Goal: Transaction & Acquisition: Book appointment/travel/reservation

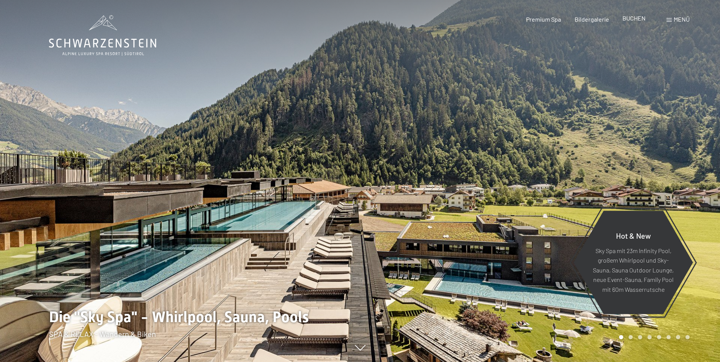
click at [622, 20] on span "BUCHEN" at bounding box center [633, 17] width 23 height 7
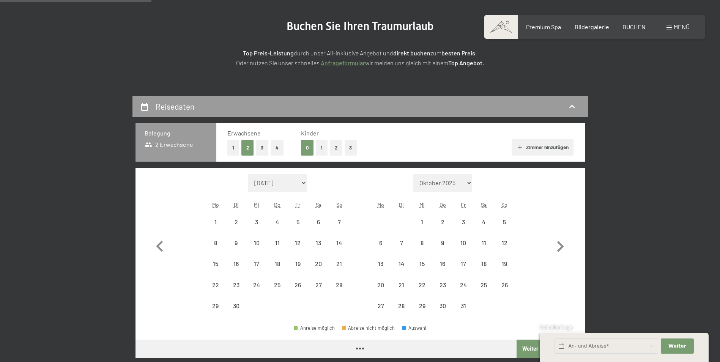
scroll to position [152, 0]
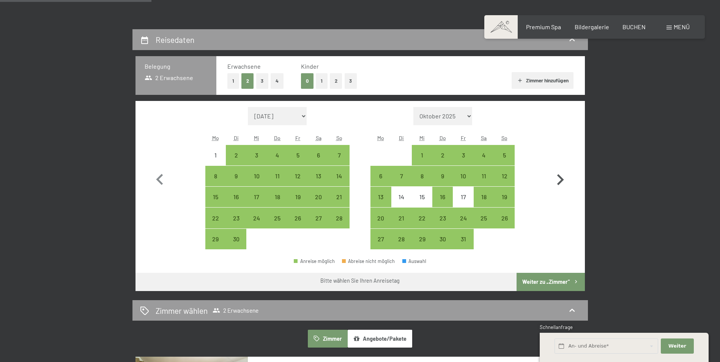
click at [560, 178] on icon "button" at bounding box center [560, 180] width 22 height 22
select select "[DATE]"
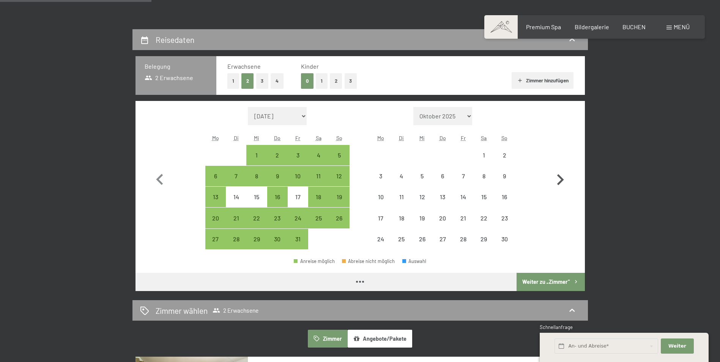
click at [560, 178] on icon "button" at bounding box center [560, 180] width 22 height 22
select select "2025-11-01"
select select "2025-12-01"
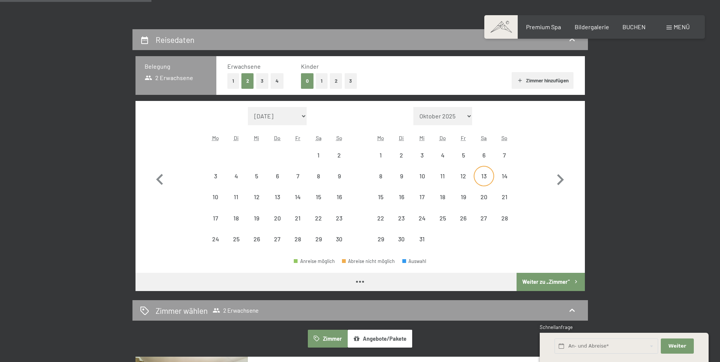
select select "2025-11-01"
select select "2025-12-01"
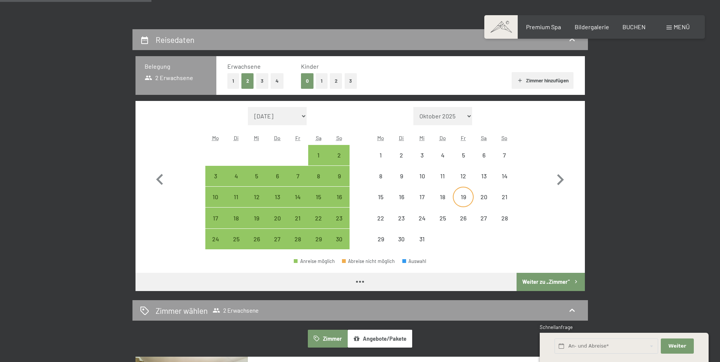
select select "2025-11-01"
select select "2025-12-01"
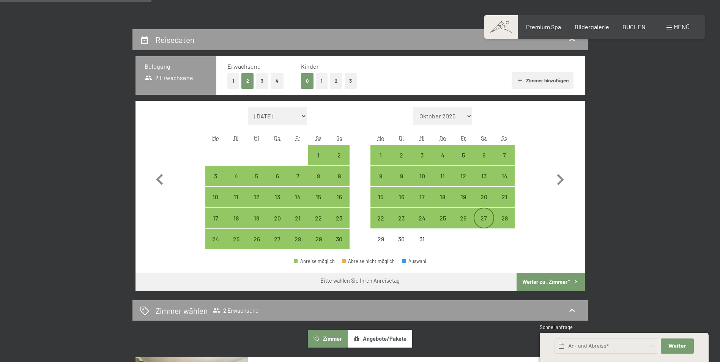
click at [487, 219] on div "27" at bounding box center [483, 224] width 19 height 19
select select "2025-11-01"
select select "2025-12-01"
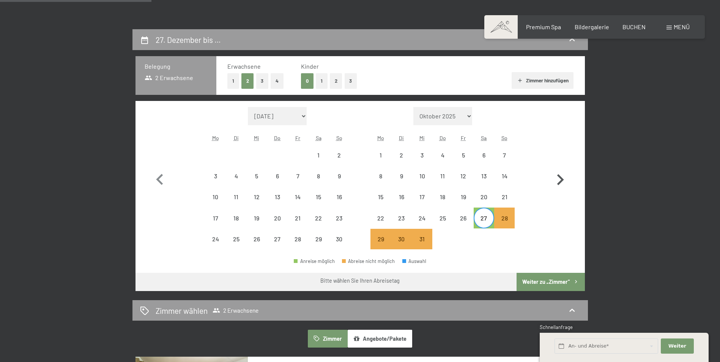
click at [561, 179] on icon "button" at bounding box center [560, 179] width 7 height 11
select select "2025-12-01"
select select "2026-01-01"
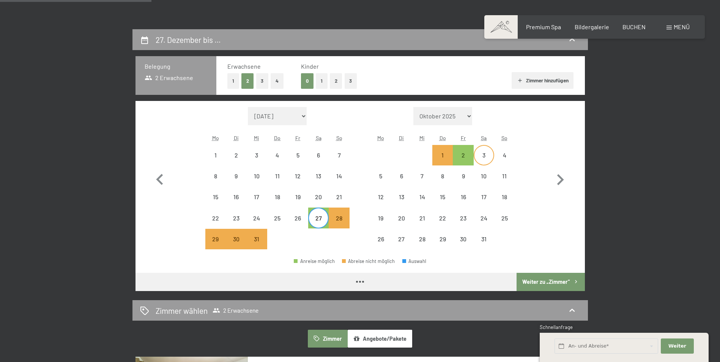
select select "2025-12-01"
select select "2026-01-01"
click at [492, 155] on div "3" at bounding box center [483, 161] width 19 height 19
select select "2025-12-01"
select select "2026-01-01"
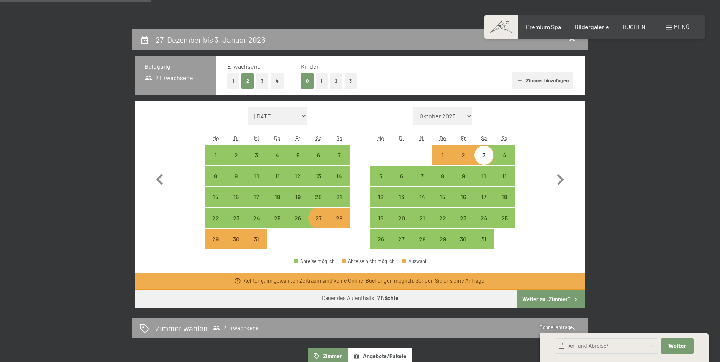
click at [315, 220] on div "27" at bounding box center [318, 224] width 19 height 19
select select "2025-12-01"
select select "2026-01-01"
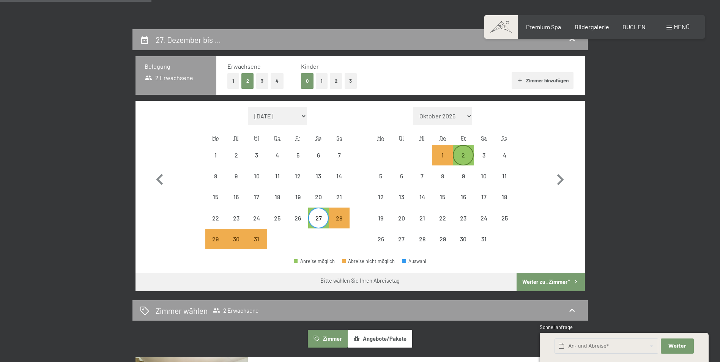
click at [464, 157] on div "2" at bounding box center [462, 161] width 19 height 19
select select "2025-12-01"
select select "2026-01-01"
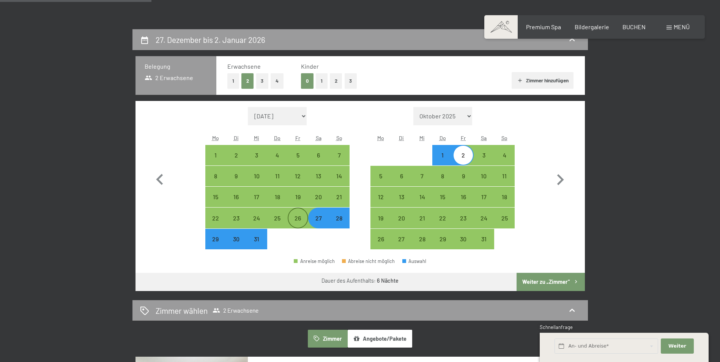
click at [299, 220] on div "26" at bounding box center [297, 224] width 19 height 19
select select "2025-12-01"
select select "2026-01-01"
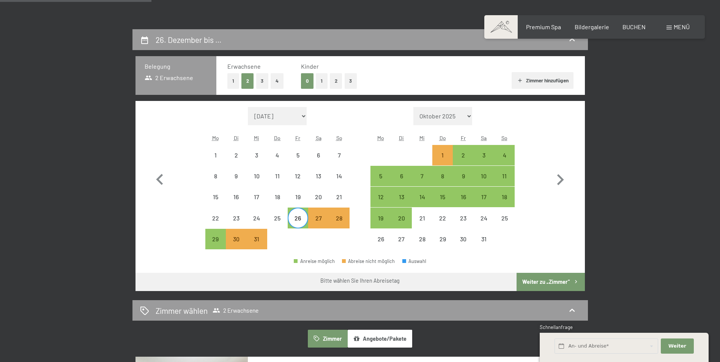
click at [305, 217] on div "26" at bounding box center [297, 224] width 19 height 19
select select "2025-12-01"
select select "2026-01-01"
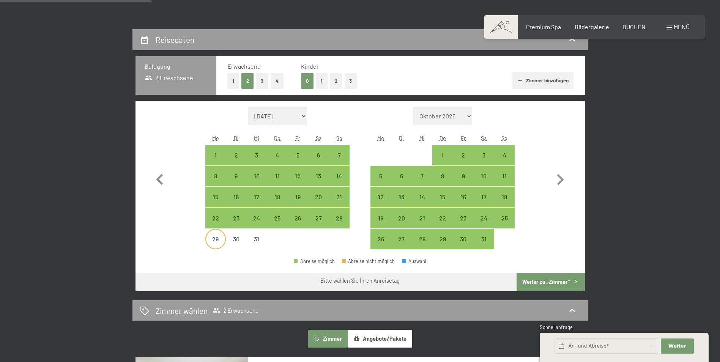
click at [219, 240] on div "29" at bounding box center [215, 245] width 19 height 19
select select "2025-12-01"
select select "2026-01-01"
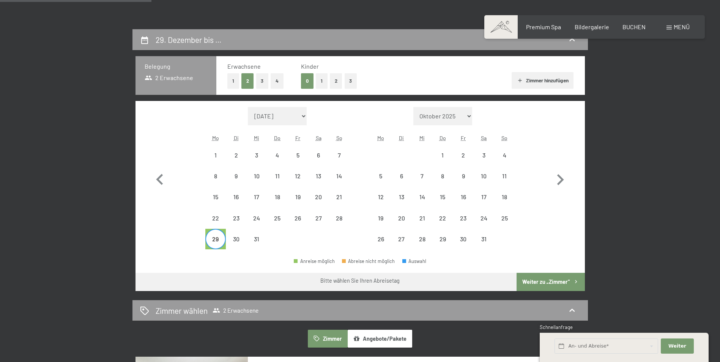
click at [198, 237] on div "Monat/Jahr September 2025 Oktober 2025 November 2025 Dezember 2025 Januar 2026 …" at bounding box center [360, 178] width 422 height 143
click at [207, 237] on div "29" at bounding box center [215, 245] width 19 height 19
select select "2025-12-01"
select select "2026-01-01"
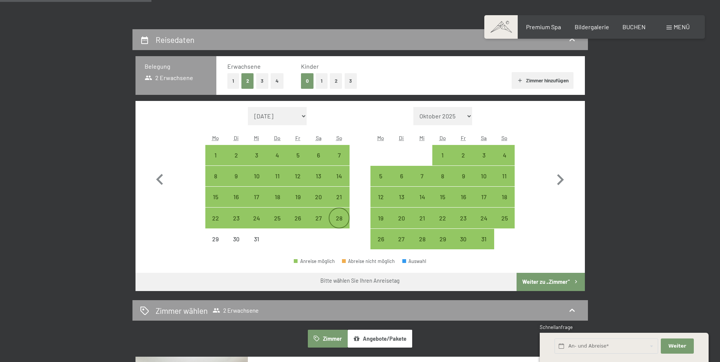
click at [332, 222] on div "28" at bounding box center [338, 224] width 19 height 19
select select "2025-12-01"
select select "2026-01-01"
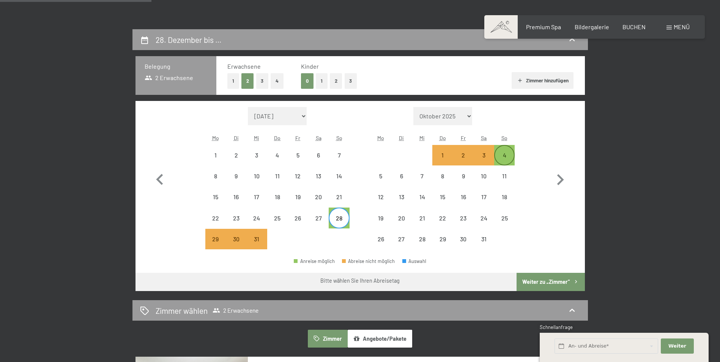
click at [502, 154] on div "4" at bounding box center [504, 161] width 19 height 19
select select "2025-12-01"
select select "2026-01-01"
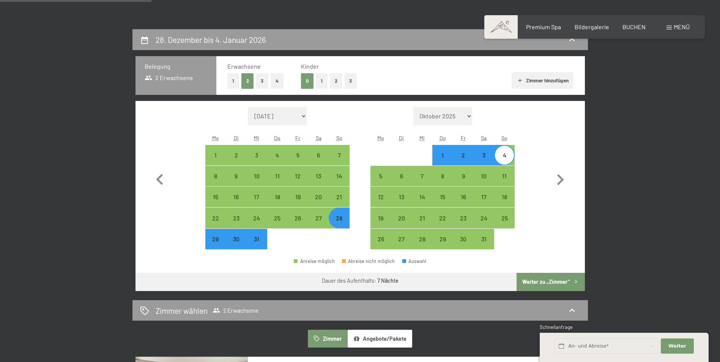
click at [542, 283] on button "Weiter zu „Zimmer“" at bounding box center [550, 282] width 68 height 18
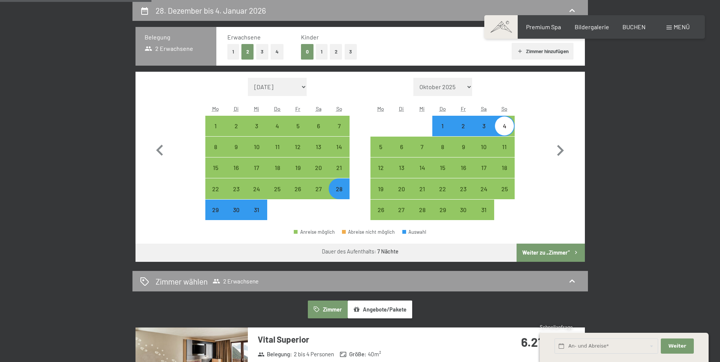
select select "2025-12-01"
select select "2026-01-01"
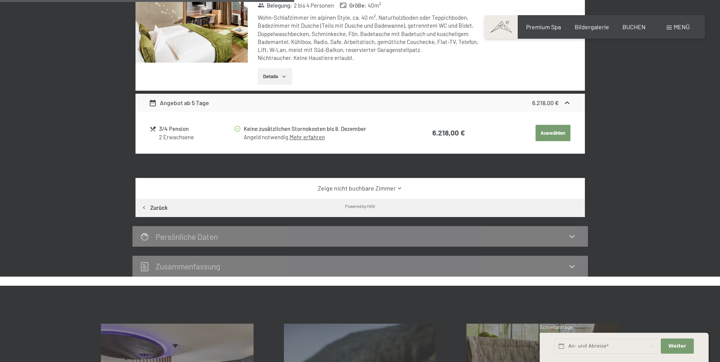
scroll to position [143, 0]
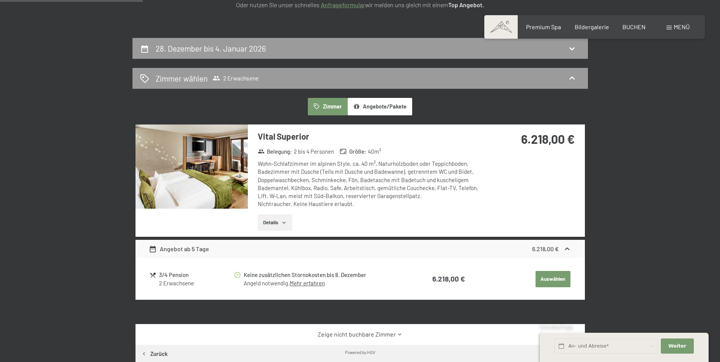
click at [276, 222] on button "Details" at bounding box center [275, 222] width 35 height 17
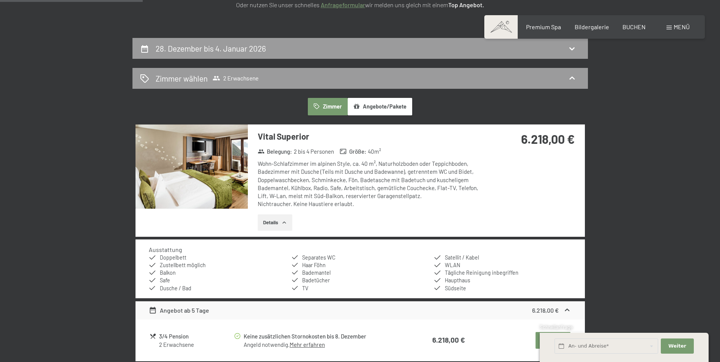
click at [279, 218] on button "Details" at bounding box center [275, 222] width 35 height 17
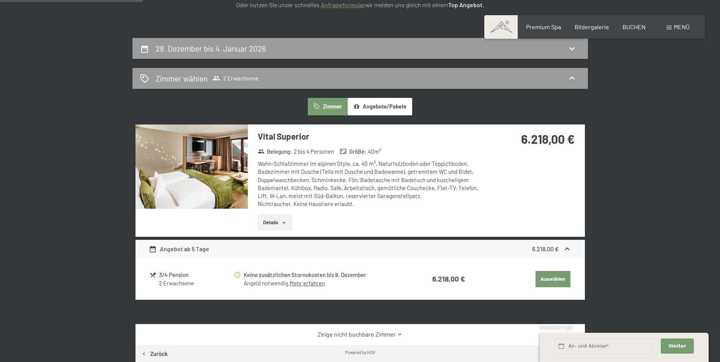
click at [220, 170] on img at bounding box center [191, 166] width 112 height 84
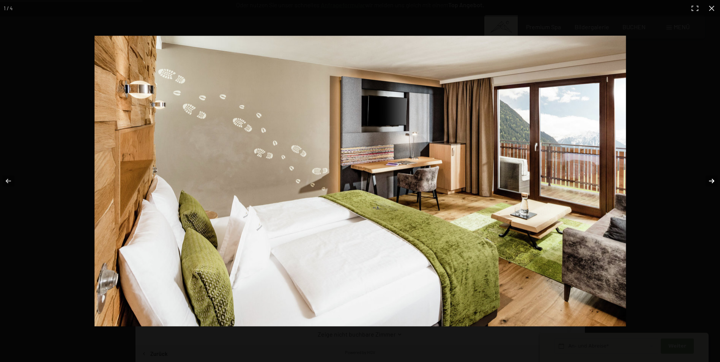
click at [711, 179] on button "button" at bounding box center [706, 181] width 27 height 38
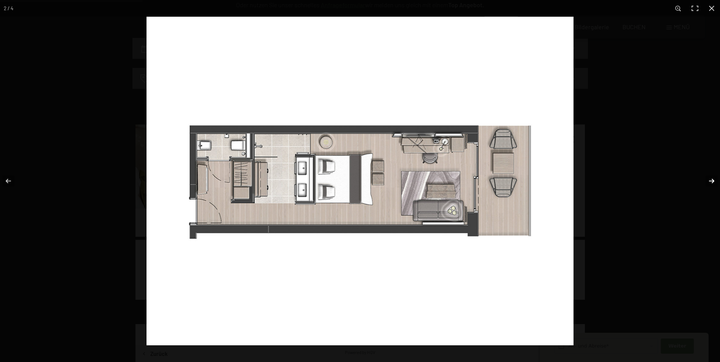
click at [711, 178] on button "button" at bounding box center [706, 181] width 27 height 38
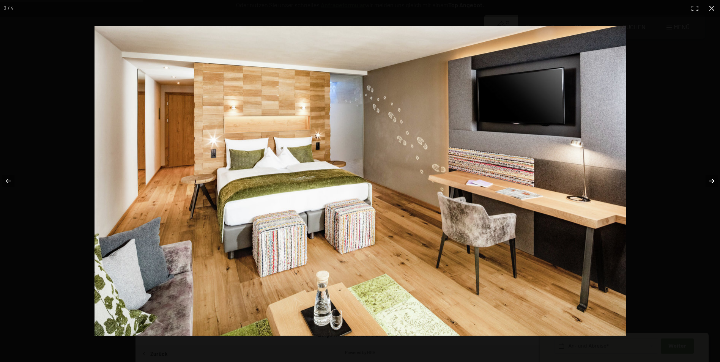
click at [711, 178] on button "button" at bounding box center [706, 181] width 27 height 38
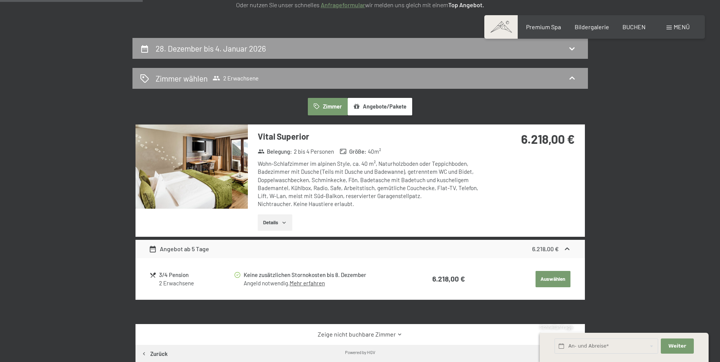
click at [0, 0] on button "button" at bounding box center [0, 0] width 0 height 0
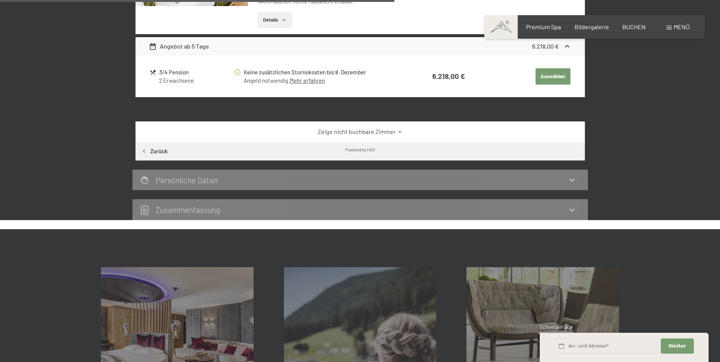
scroll to position [333, 0]
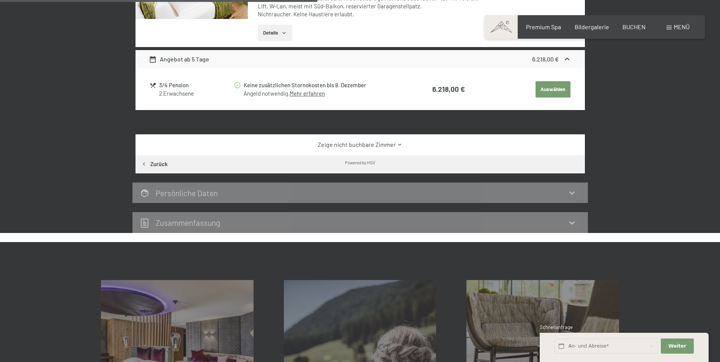
click at [371, 144] on link "Zeige nicht buchbare Zimmer" at bounding box center [360, 144] width 422 height 8
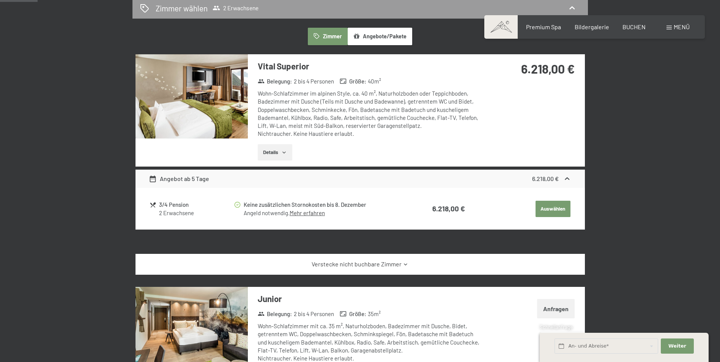
scroll to position [67, 0]
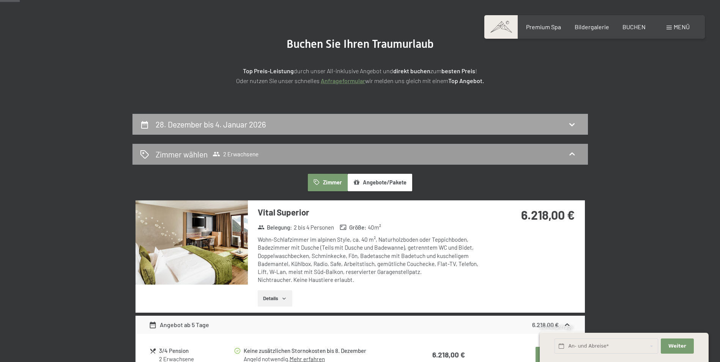
click at [214, 128] on h2 "28. Dezember bis 4. Januar 2026" at bounding box center [211, 124] width 110 height 9
select select "2025-12-01"
select select "2026-01-01"
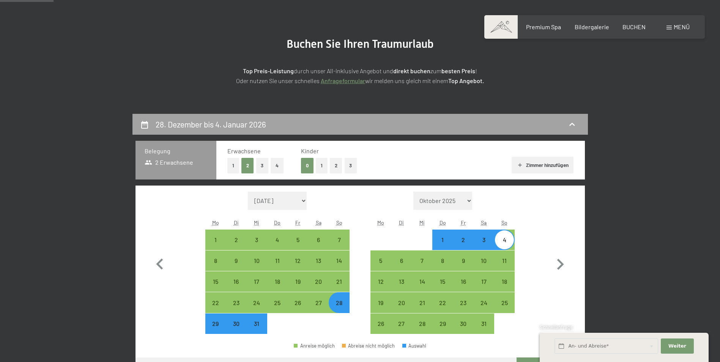
scroll to position [181, 0]
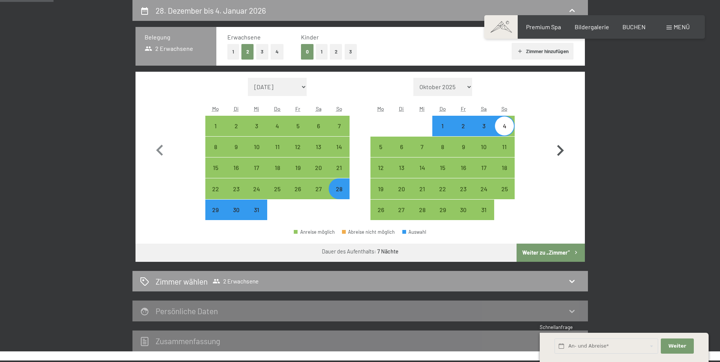
click at [559, 150] on icon "button" at bounding box center [560, 151] width 22 height 22
select select "2026-01-01"
select select "2026-02-01"
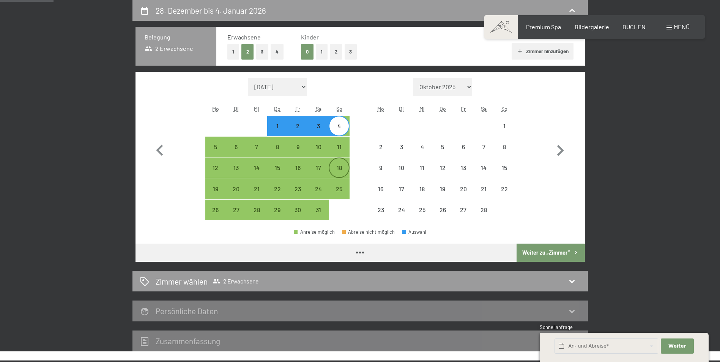
select select "2026-01-01"
select select "2026-02-01"
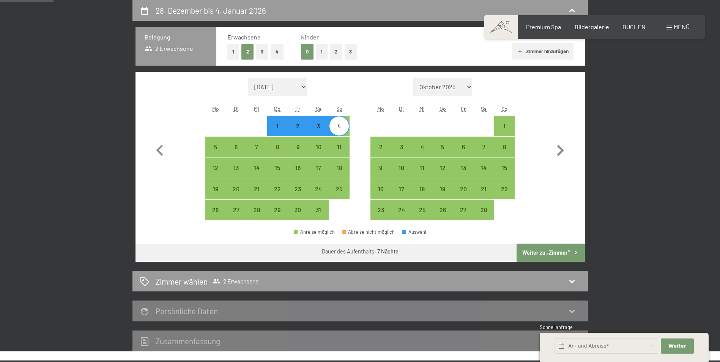
click at [318, 128] on div "3" at bounding box center [318, 132] width 19 height 19
select select "2026-01-01"
select select "2026-02-01"
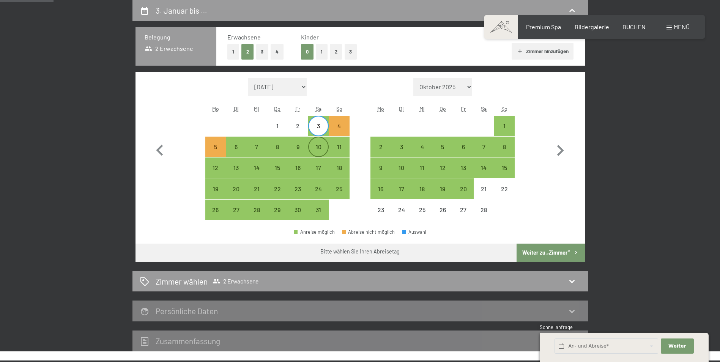
click at [321, 146] on div "10" at bounding box center [318, 153] width 19 height 19
select select "2026-01-01"
select select "2026-02-01"
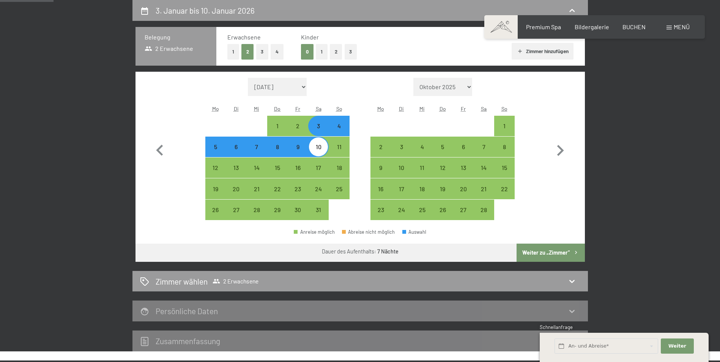
click at [565, 253] on button "Weiter zu „Zimmer“" at bounding box center [550, 253] width 68 height 18
select select "2026-01-01"
select select "2026-02-01"
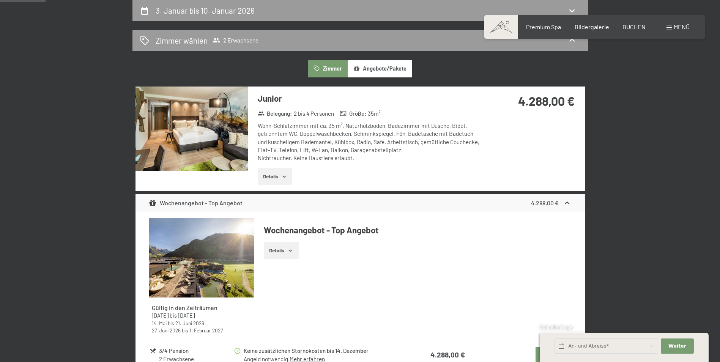
click at [280, 174] on button "Details" at bounding box center [275, 176] width 35 height 17
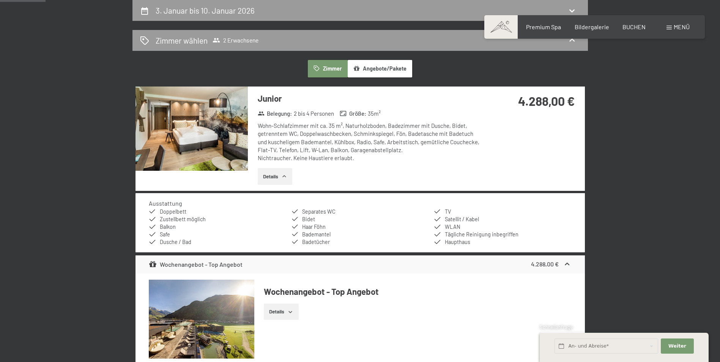
click at [185, 147] on img at bounding box center [191, 129] width 112 height 84
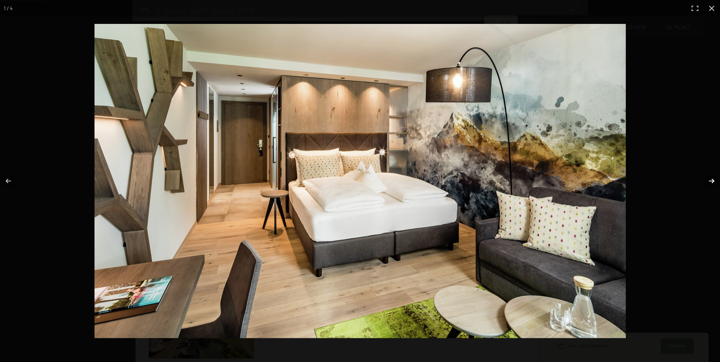
click at [706, 180] on button "button" at bounding box center [706, 181] width 27 height 38
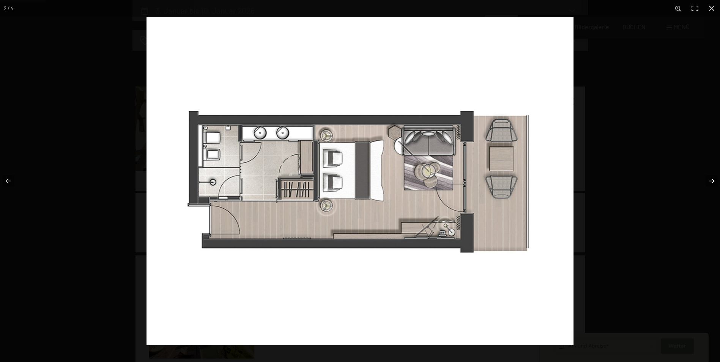
click at [706, 180] on button "button" at bounding box center [706, 181] width 27 height 38
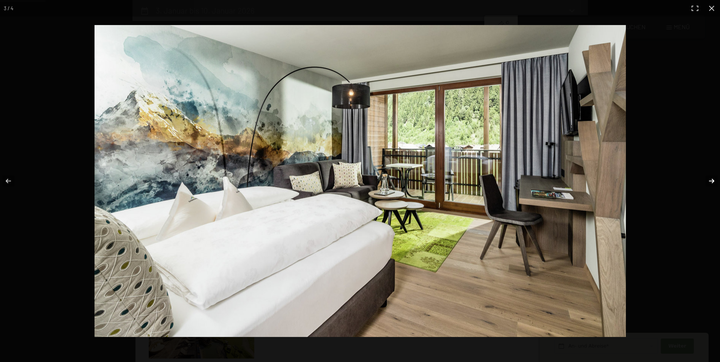
click at [706, 180] on button "button" at bounding box center [706, 181] width 27 height 38
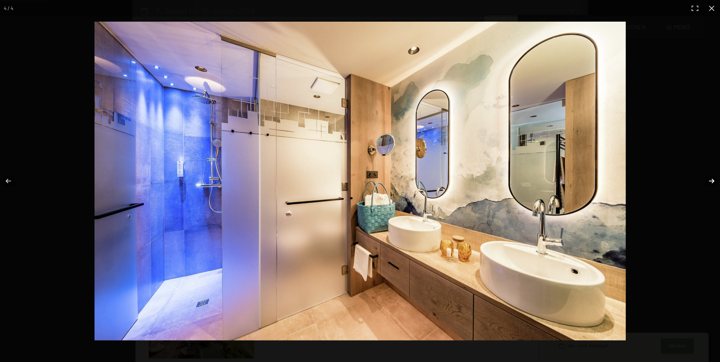
click at [706, 180] on button "button" at bounding box center [706, 181] width 27 height 38
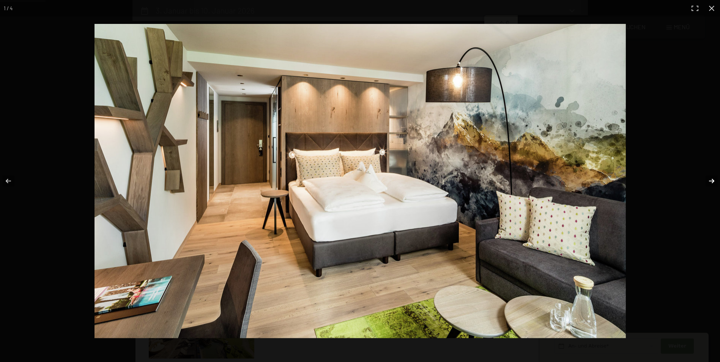
click at [706, 179] on button "button" at bounding box center [706, 181] width 27 height 38
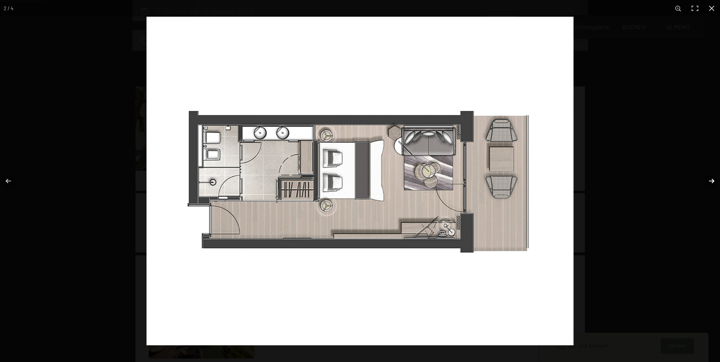
click at [706, 179] on button "button" at bounding box center [706, 181] width 27 height 38
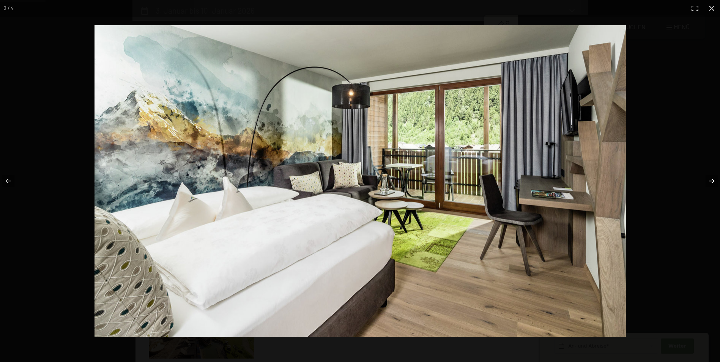
click at [706, 179] on button "button" at bounding box center [706, 181] width 27 height 38
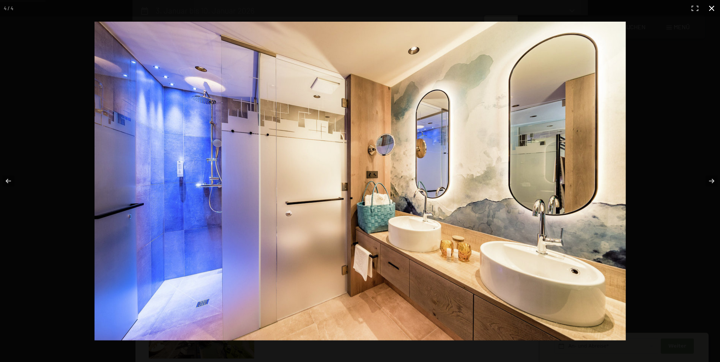
click at [708, 11] on button "button" at bounding box center [711, 8] width 17 height 17
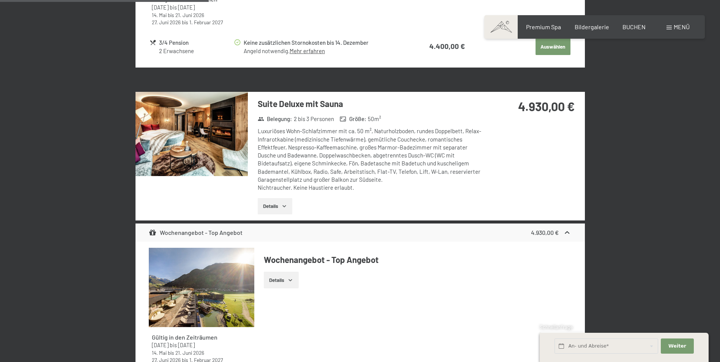
scroll to position [873, 0]
click at [209, 138] on img at bounding box center [191, 133] width 112 height 84
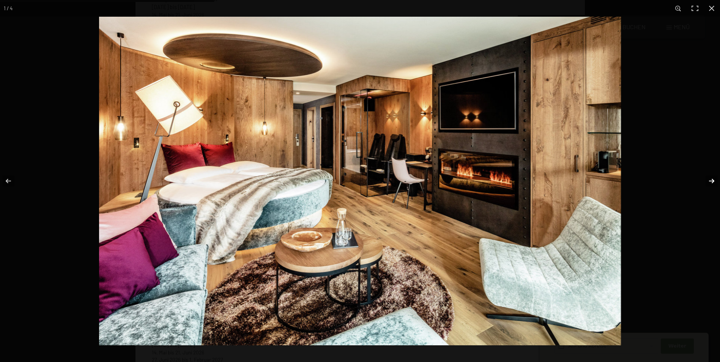
click at [710, 178] on button "button" at bounding box center [706, 181] width 27 height 38
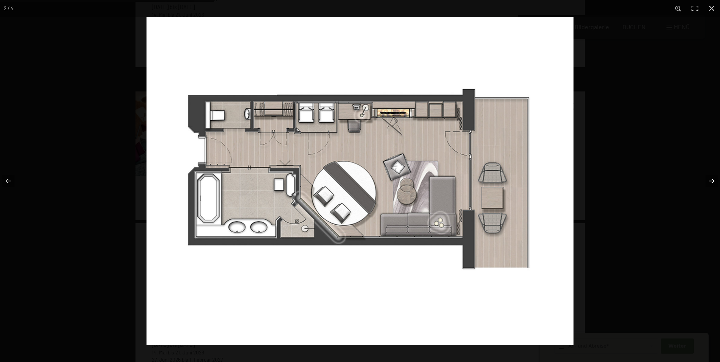
click at [710, 178] on button "button" at bounding box center [706, 181] width 27 height 38
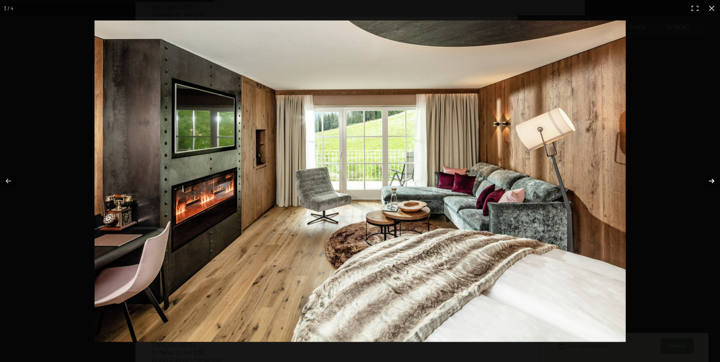
click at [710, 178] on button "button" at bounding box center [706, 181] width 27 height 38
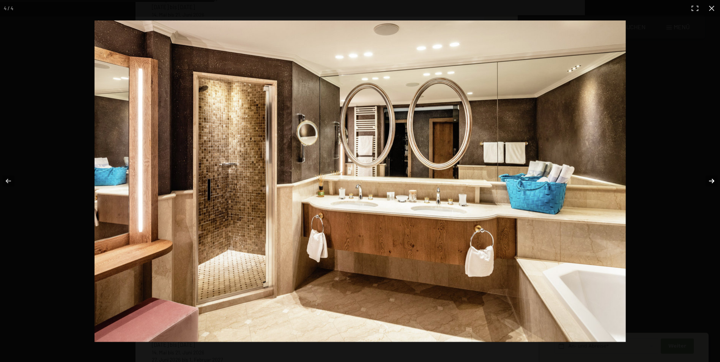
click at [710, 178] on button "button" at bounding box center [706, 181] width 27 height 38
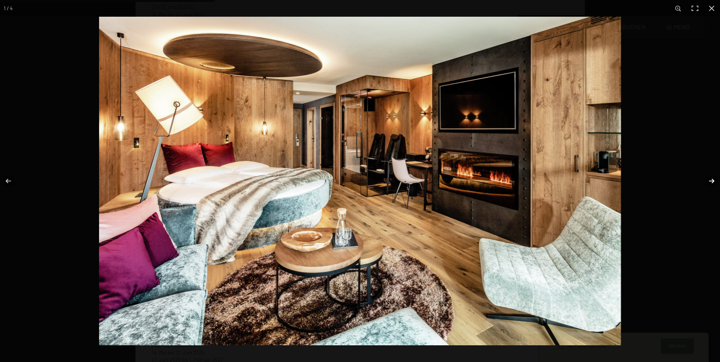
click at [710, 178] on button "button" at bounding box center [706, 181] width 27 height 38
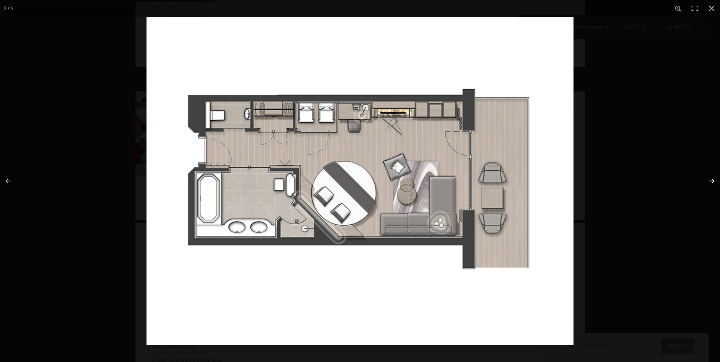
click at [710, 178] on button "button" at bounding box center [706, 181] width 27 height 38
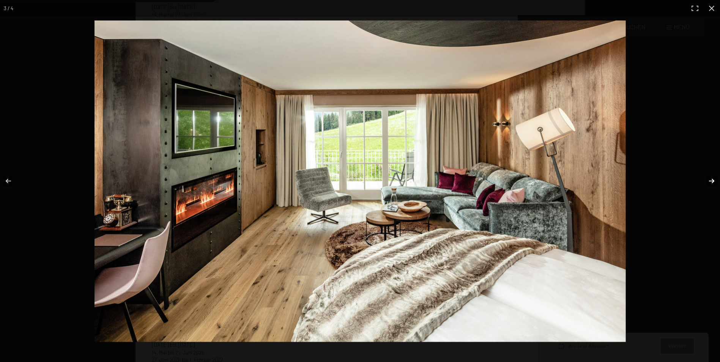
click at [709, 178] on button "button" at bounding box center [706, 181] width 27 height 38
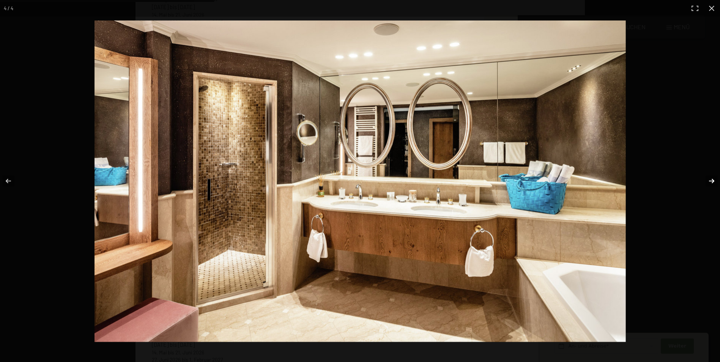
click at [706, 178] on button "button" at bounding box center [706, 181] width 27 height 38
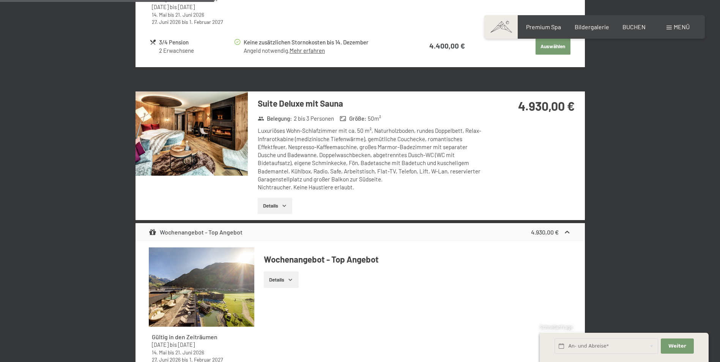
click at [0, 0] on button "button" at bounding box center [0, 0] width 0 height 0
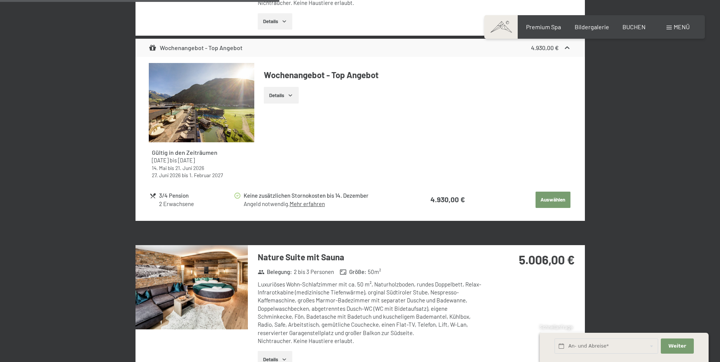
scroll to position [1138, 0]
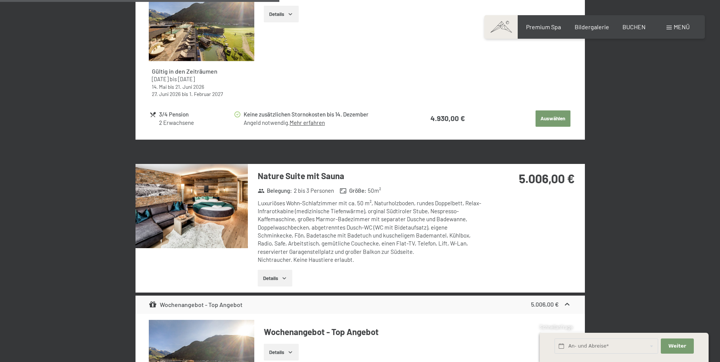
click at [196, 205] on img at bounding box center [191, 206] width 112 height 84
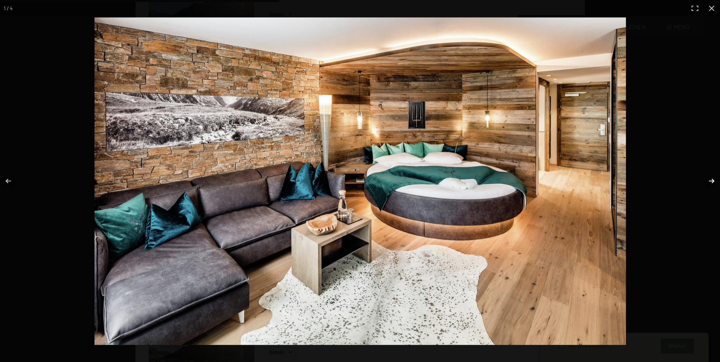
click at [713, 181] on button "button" at bounding box center [706, 181] width 27 height 38
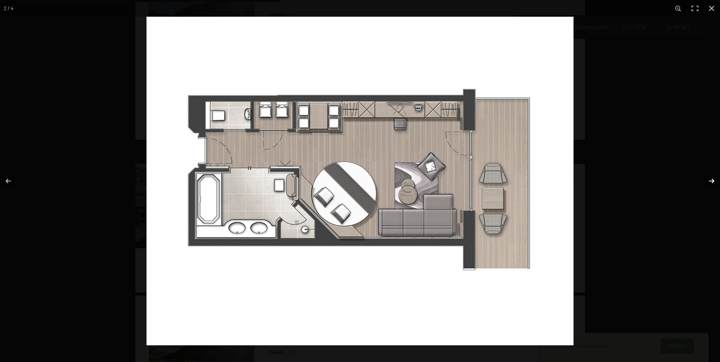
click at [713, 181] on button "button" at bounding box center [706, 181] width 27 height 38
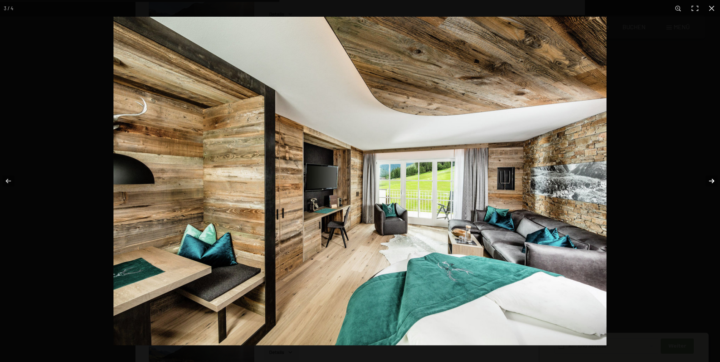
click at [713, 181] on button "button" at bounding box center [706, 181] width 27 height 38
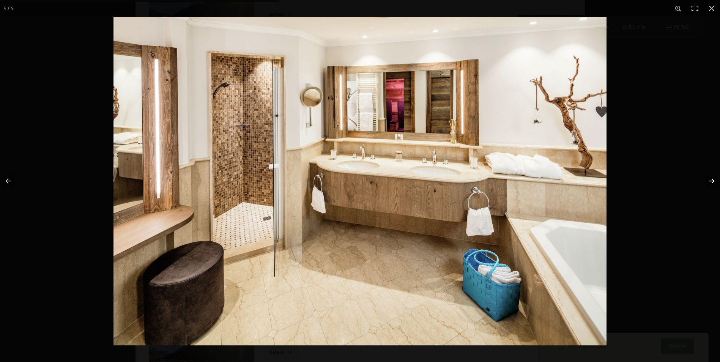
click at [713, 181] on button "button" at bounding box center [706, 181] width 27 height 38
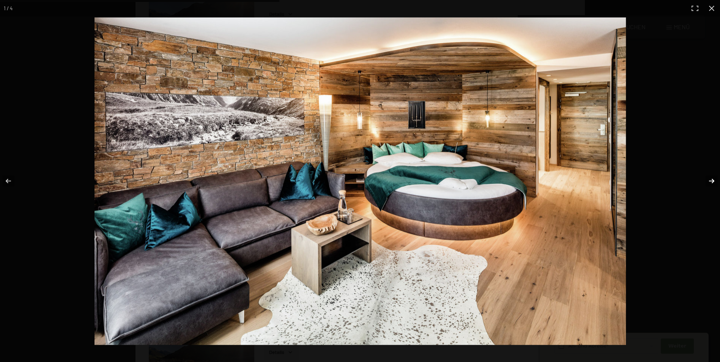
click at [712, 181] on button "button" at bounding box center [706, 181] width 27 height 38
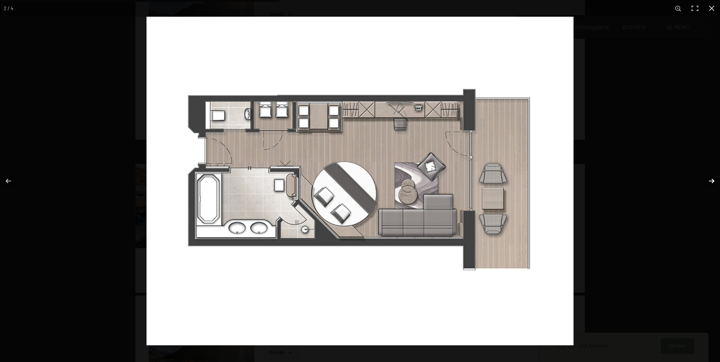
click at [711, 180] on button "button" at bounding box center [706, 181] width 27 height 38
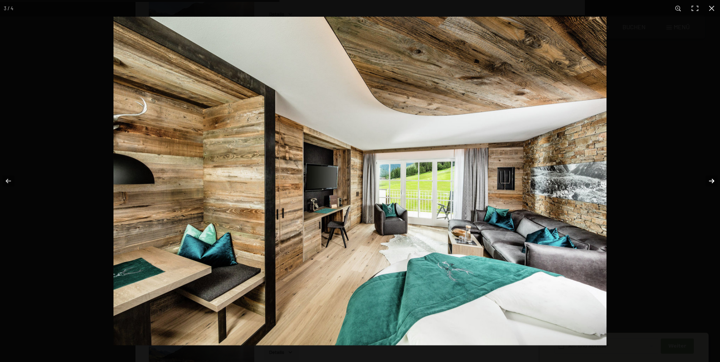
click at [711, 180] on button "button" at bounding box center [706, 181] width 27 height 38
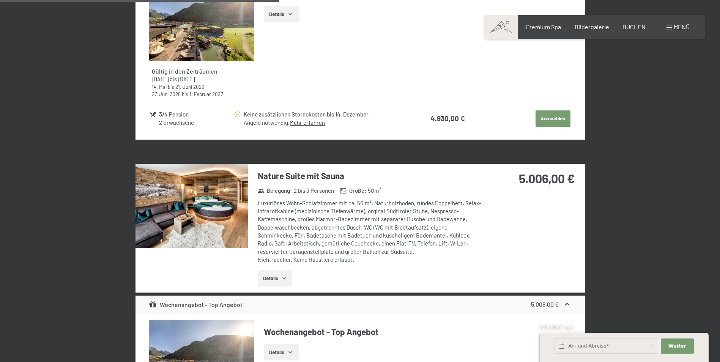
click at [0, 0] on button "button" at bounding box center [0, 0] width 0 height 0
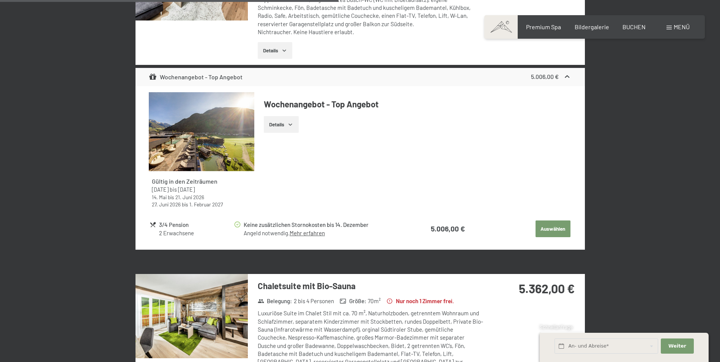
scroll to position [1480, 0]
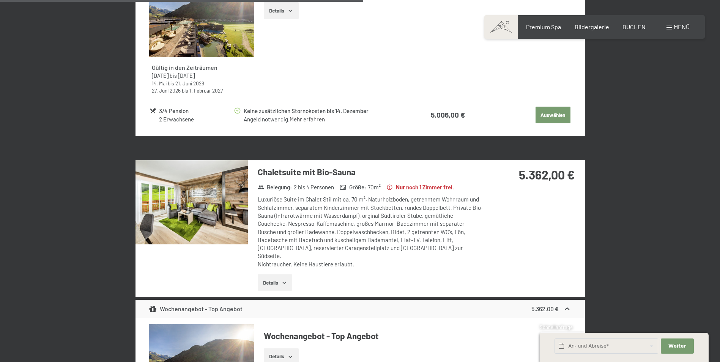
click at [187, 198] on img at bounding box center [191, 202] width 112 height 84
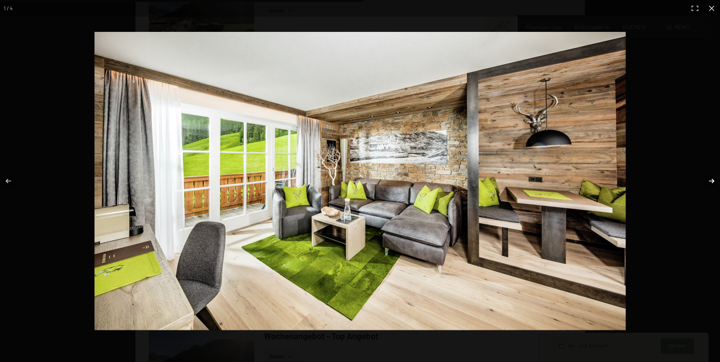
click at [714, 179] on button "button" at bounding box center [706, 181] width 27 height 38
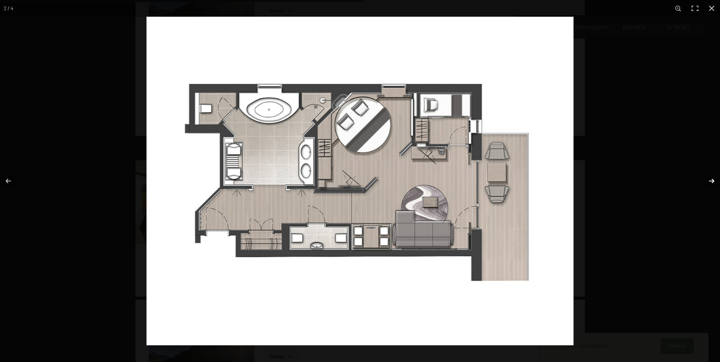
click at [708, 178] on button "button" at bounding box center [706, 181] width 27 height 38
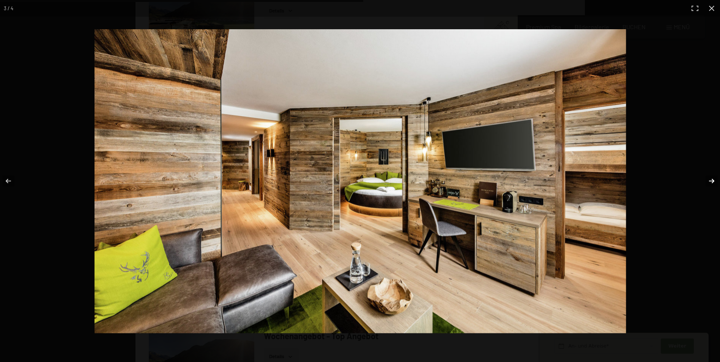
click at [708, 178] on button "button" at bounding box center [706, 181] width 27 height 38
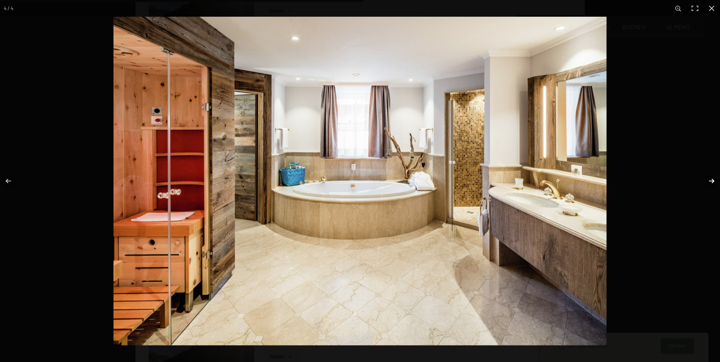
click at [708, 178] on button "button" at bounding box center [706, 181] width 27 height 38
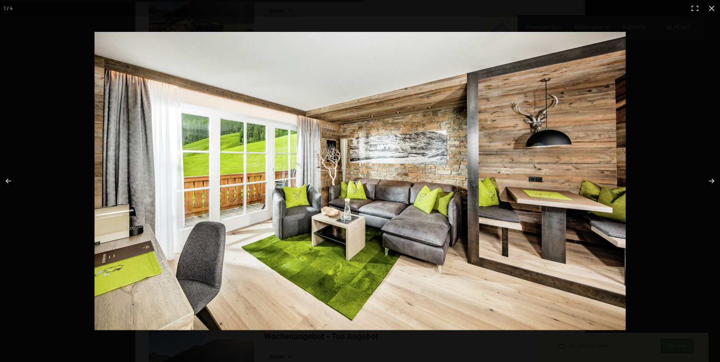
click at [710, 10] on button "button" at bounding box center [711, 8] width 17 height 17
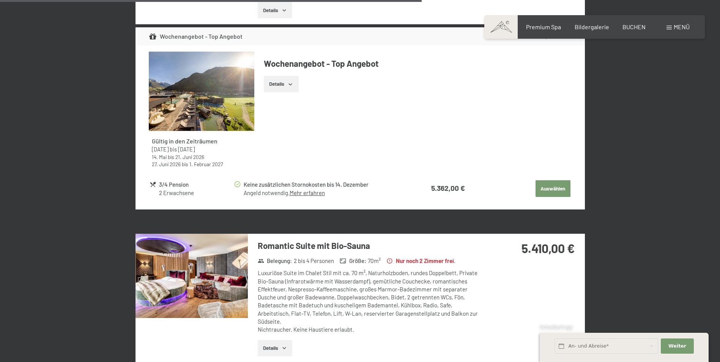
scroll to position [1821, 0]
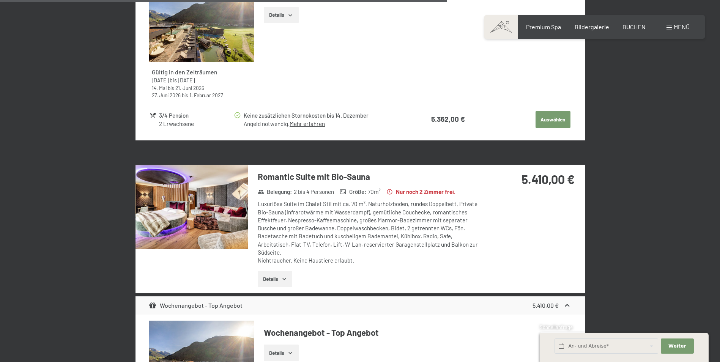
click at [190, 206] on img at bounding box center [191, 207] width 112 height 84
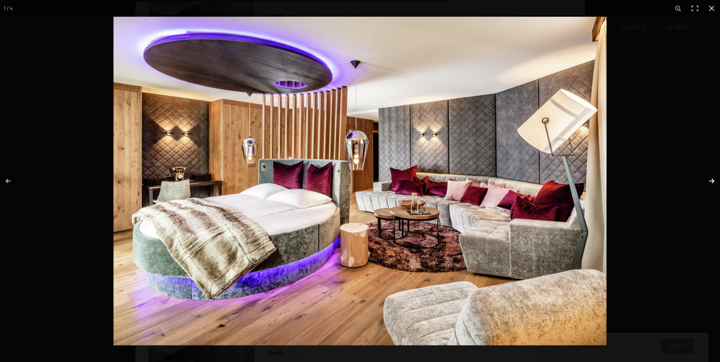
click at [710, 183] on button "button" at bounding box center [706, 181] width 27 height 38
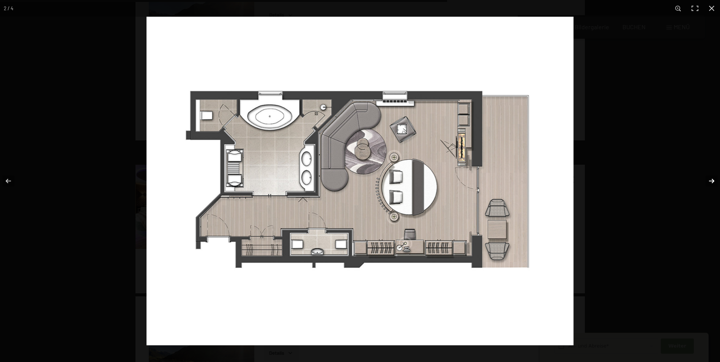
click at [710, 183] on button "button" at bounding box center [706, 181] width 27 height 38
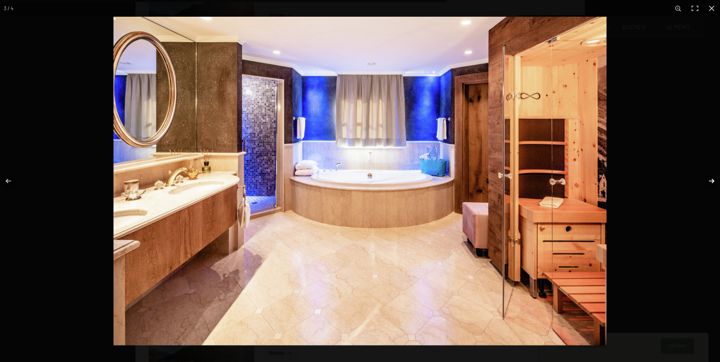
click at [710, 182] on button "button" at bounding box center [706, 181] width 27 height 38
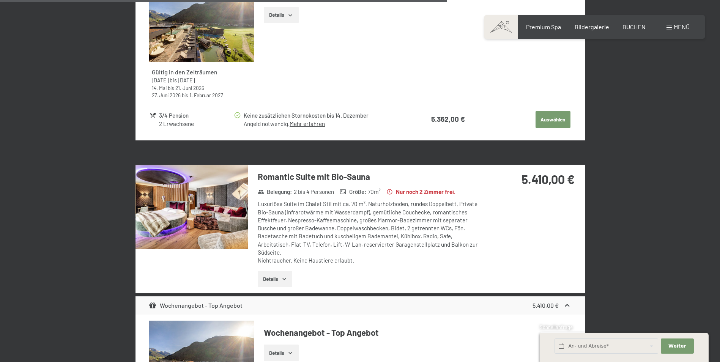
click at [0, 0] on button "button" at bounding box center [0, 0] width 0 height 0
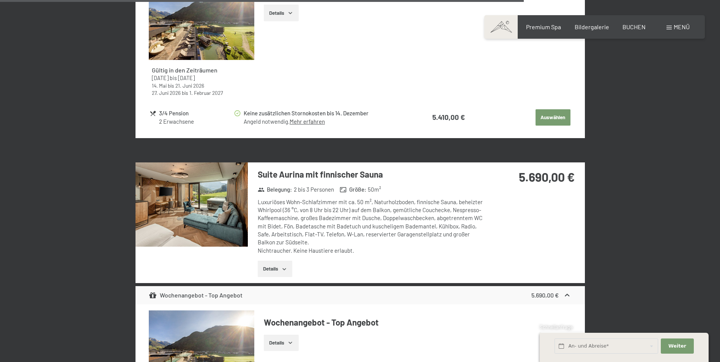
scroll to position [2163, 0]
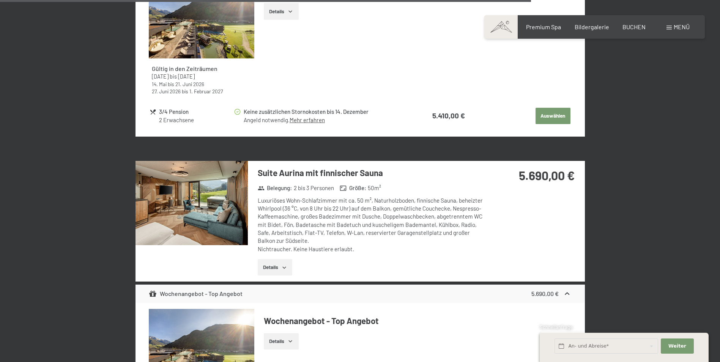
click at [206, 199] on img at bounding box center [191, 203] width 112 height 84
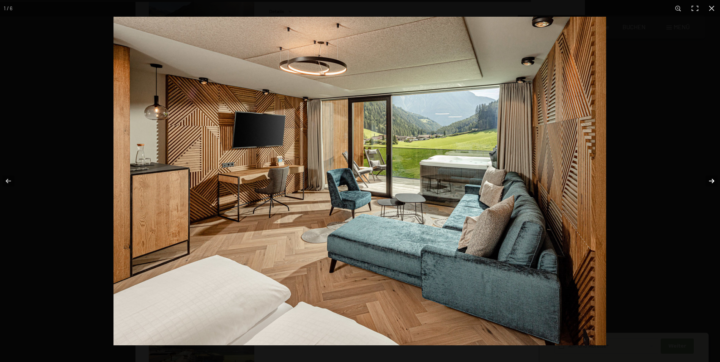
click at [705, 178] on button "button" at bounding box center [706, 181] width 27 height 38
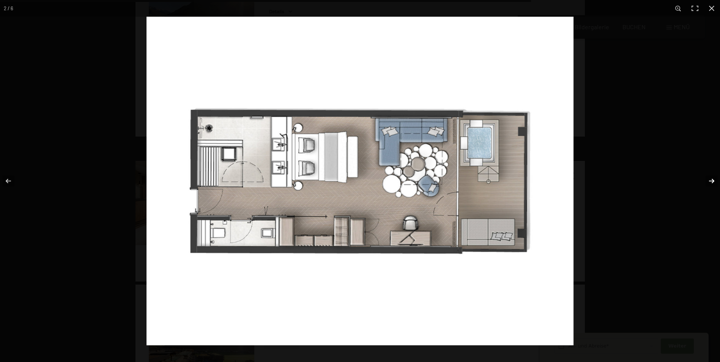
click at [705, 178] on button "button" at bounding box center [706, 181] width 27 height 38
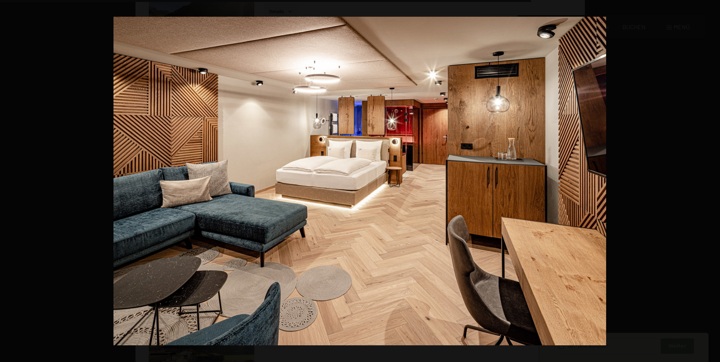
click at [705, 178] on button "button" at bounding box center [706, 181] width 27 height 38
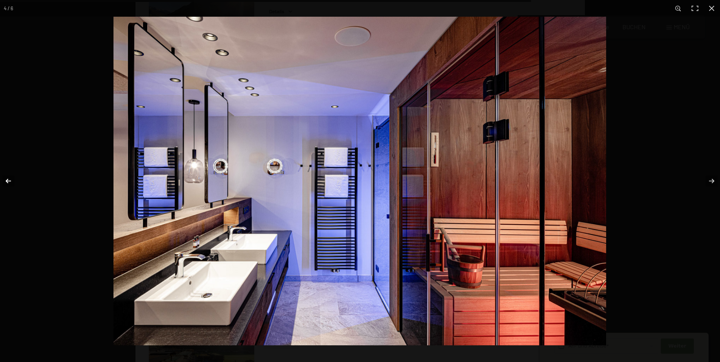
click at [3, 180] on button "button" at bounding box center [13, 181] width 27 height 38
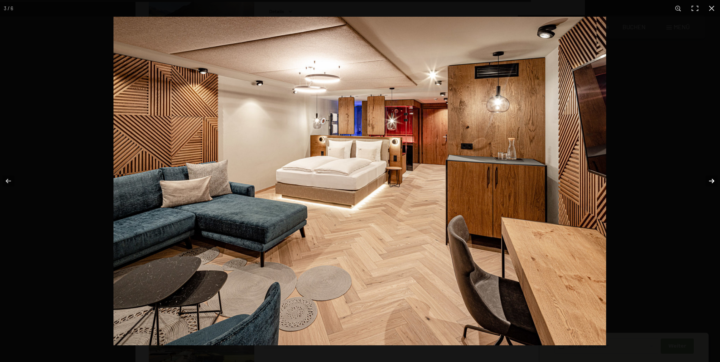
click at [712, 181] on button "button" at bounding box center [706, 181] width 27 height 38
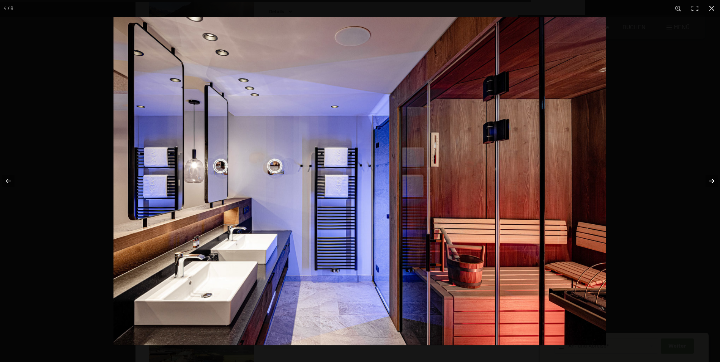
click at [712, 181] on button "button" at bounding box center [706, 181] width 27 height 38
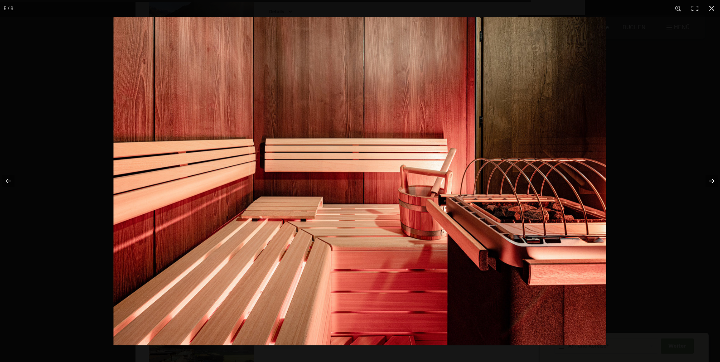
click at [712, 181] on button "button" at bounding box center [706, 181] width 27 height 38
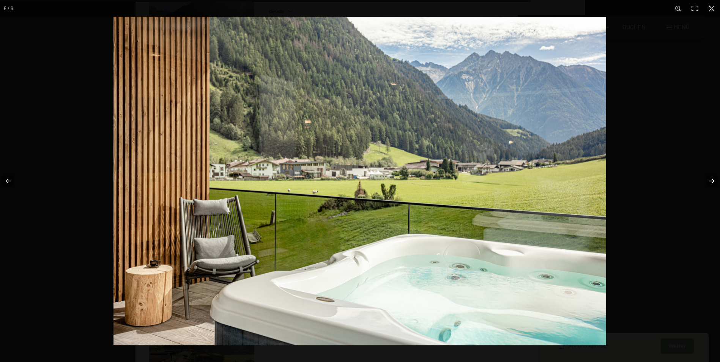
click at [712, 181] on button "button" at bounding box center [706, 181] width 27 height 38
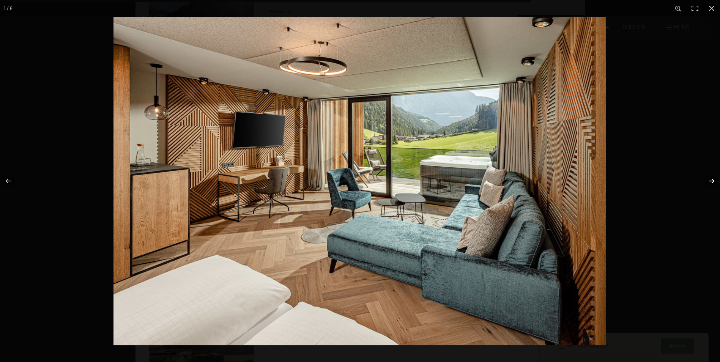
click at [712, 181] on button "button" at bounding box center [706, 181] width 27 height 38
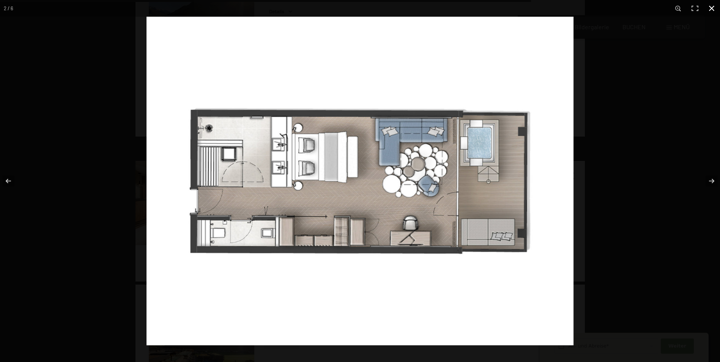
click at [713, 3] on button "button" at bounding box center [711, 8] width 17 height 17
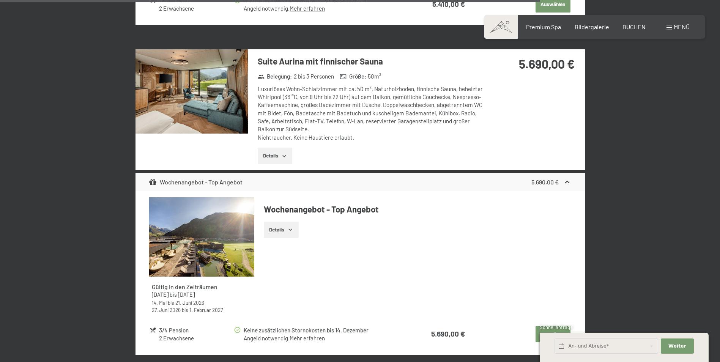
scroll to position [2201, 0]
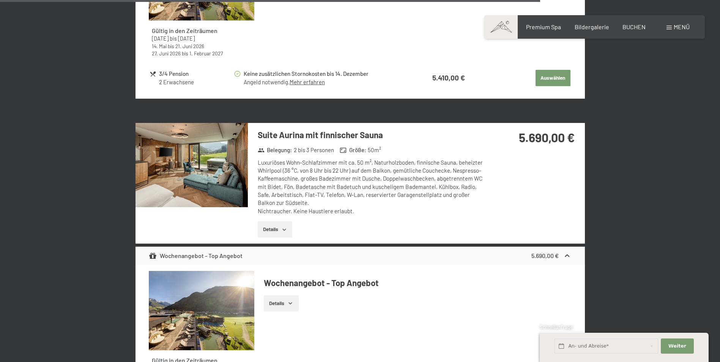
click at [281, 221] on button "Details" at bounding box center [275, 229] width 35 height 17
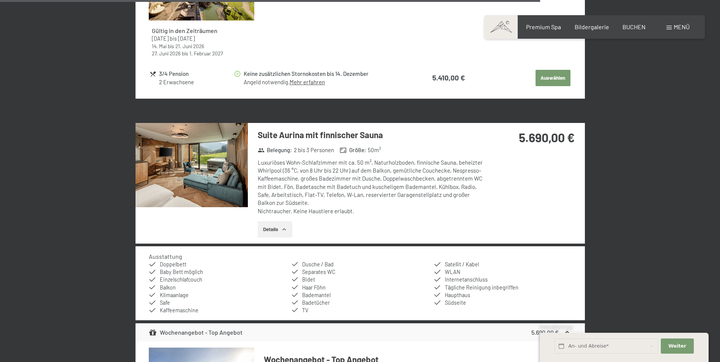
click at [280, 221] on button "Details" at bounding box center [275, 229] width 35 height 17
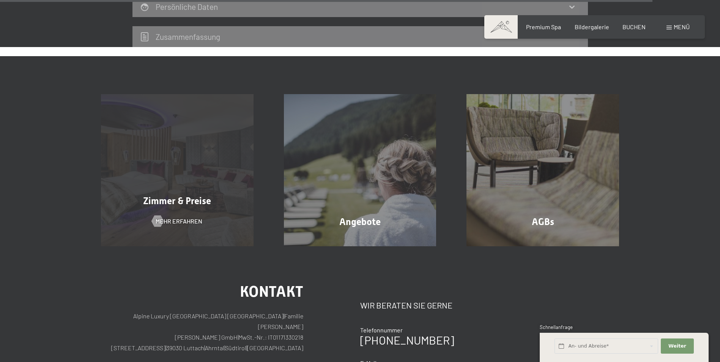
scroll to position [2658, 0]
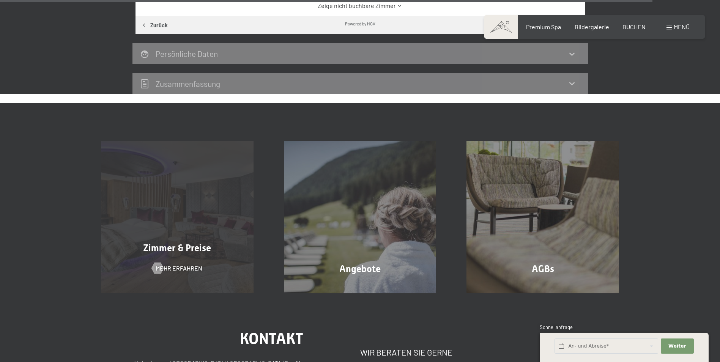
click at [189, 249] on div "Zimmer & Preise Mehr erfahren" at bounding box center [177, 217] width 183 height 153
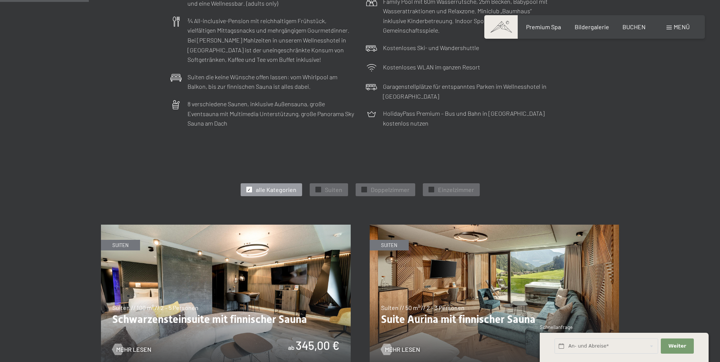
scroll to position [304, 0]
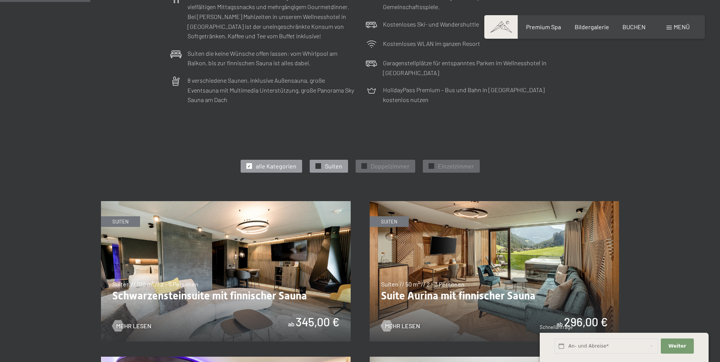
click at [343, 167] on div "✓ Suiten" at bounding box center [329, 166] width 38 height 13
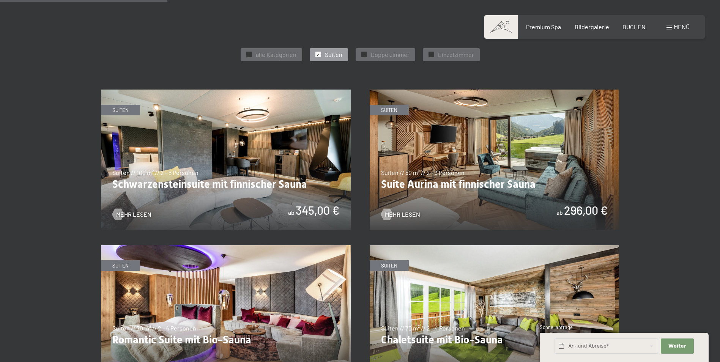
scroll to position [417, 0]
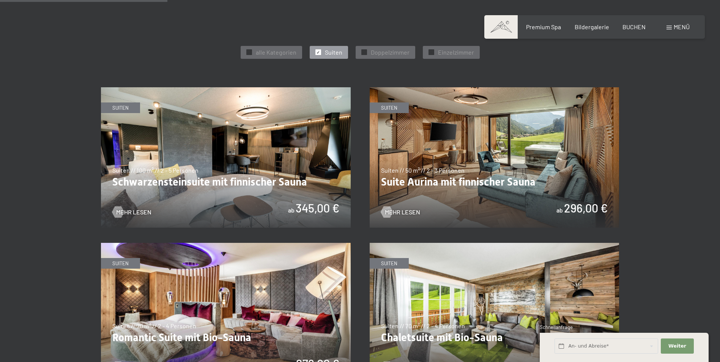
click at [197, 181] on img at bounding box center [226, 157] width 250 height 140
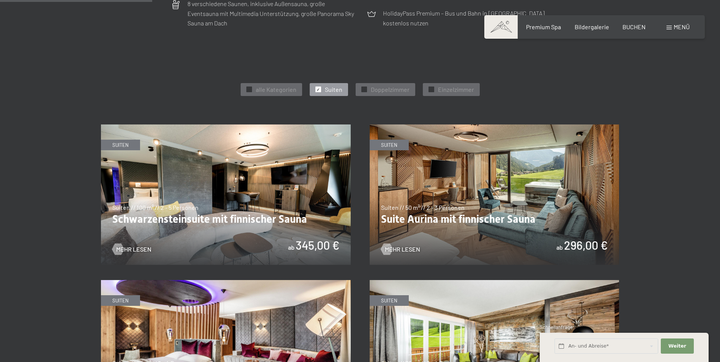
scroll to position [379, 0]
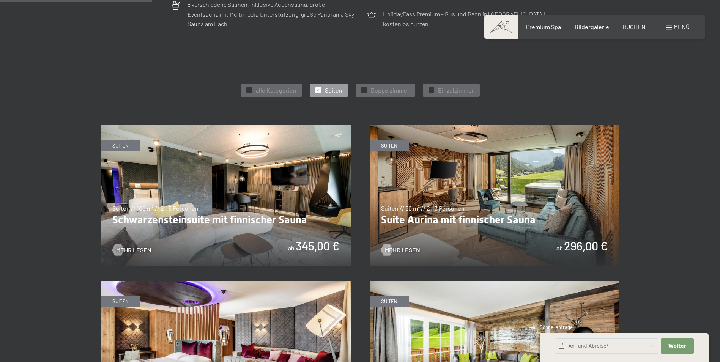
click at [408, 245] on img at bounding box center [495, 195] width 250 height 140
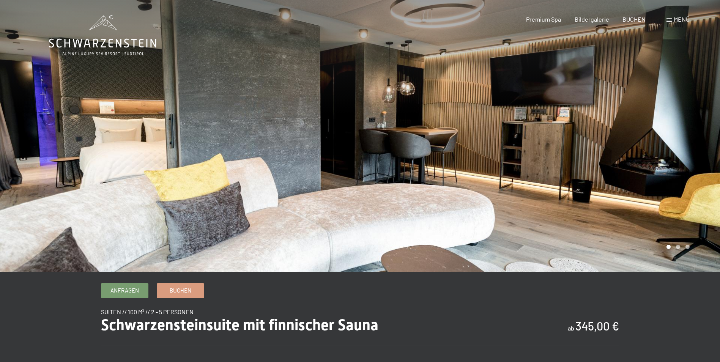
click at [662, 147] on div at bounding box center [540, 136] width 360 height 272
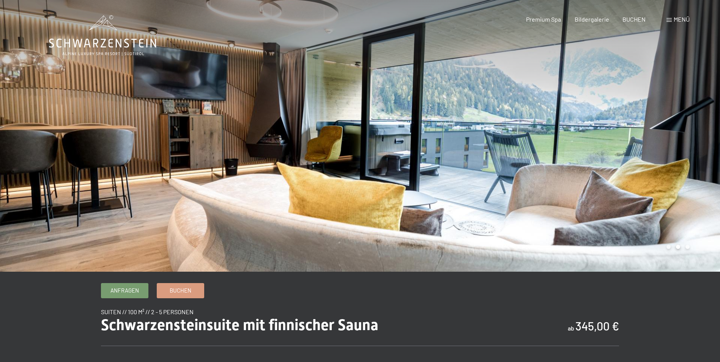
click at [654, 146] on div at bounding box center [540, 136] width 360 height 272
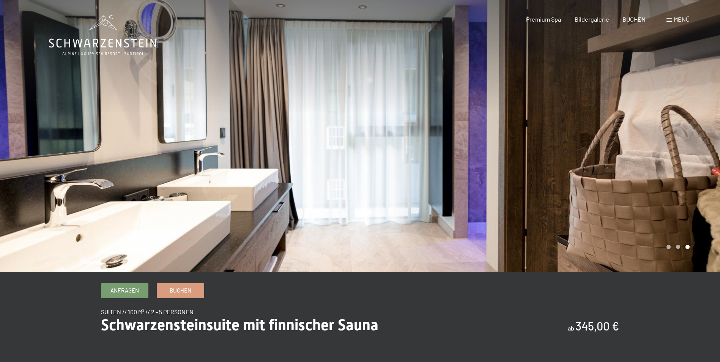
click at [654, 146] on div at bounding box center [540, 136] width 360 height 272
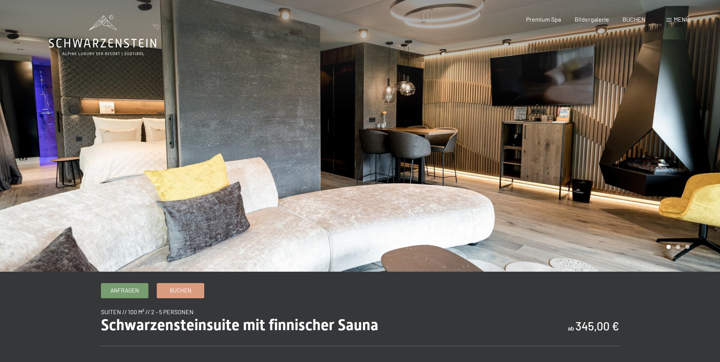
click at [654, 146] on div at bounding box center [540, 136] width 360 height 272
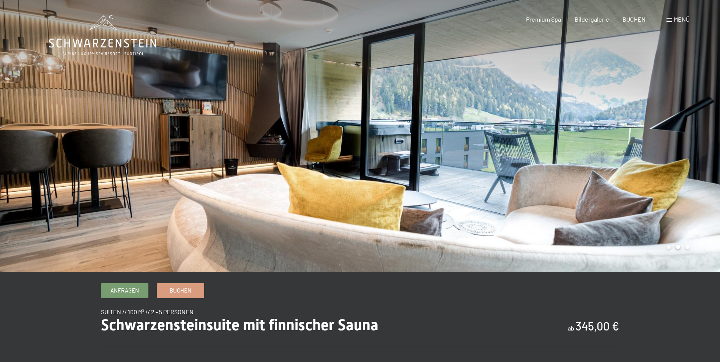
click at [654, 146] on div at bounding box center [540, 136] width 360 height 272
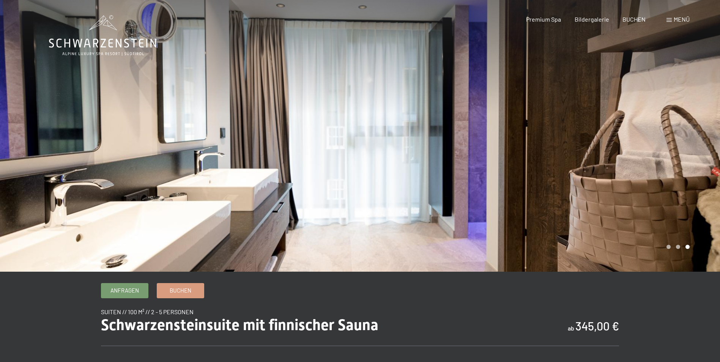
click at [653, 146] on div at bounding box center [540, 136] width 360 height 272
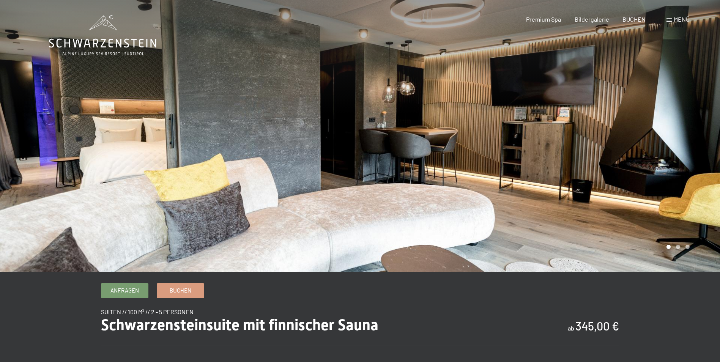
click at [653, 146] on div at bounding box center [540, 136] width 360 height 272
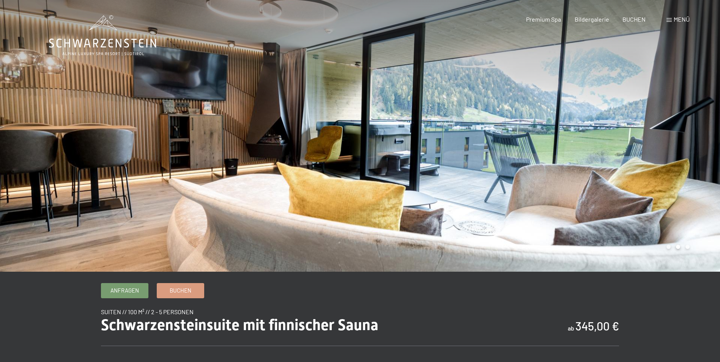
click at [653, 146] on div at bounding box center [540, 136] width 360 height 272
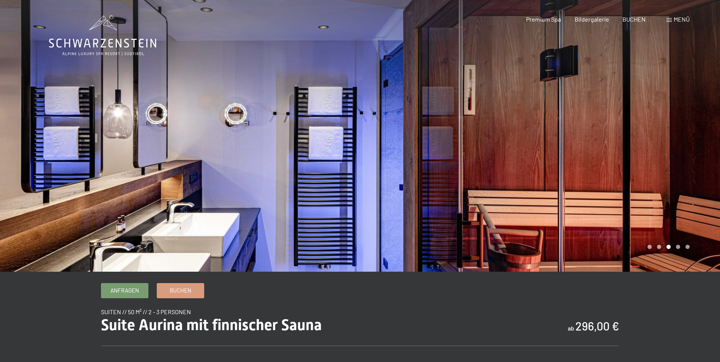
click at [501, 143] on div at bounding box center [540, 136] width 360 height 272
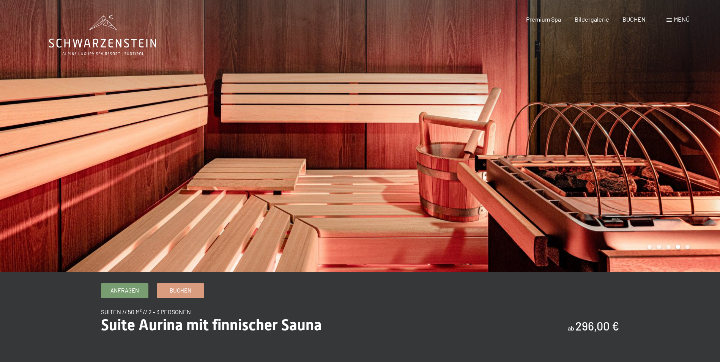
click at [501, 143] on div at bounding box center [540, 136] width 360 height 272
